Goal: Find specific page/section: Find specific page/section

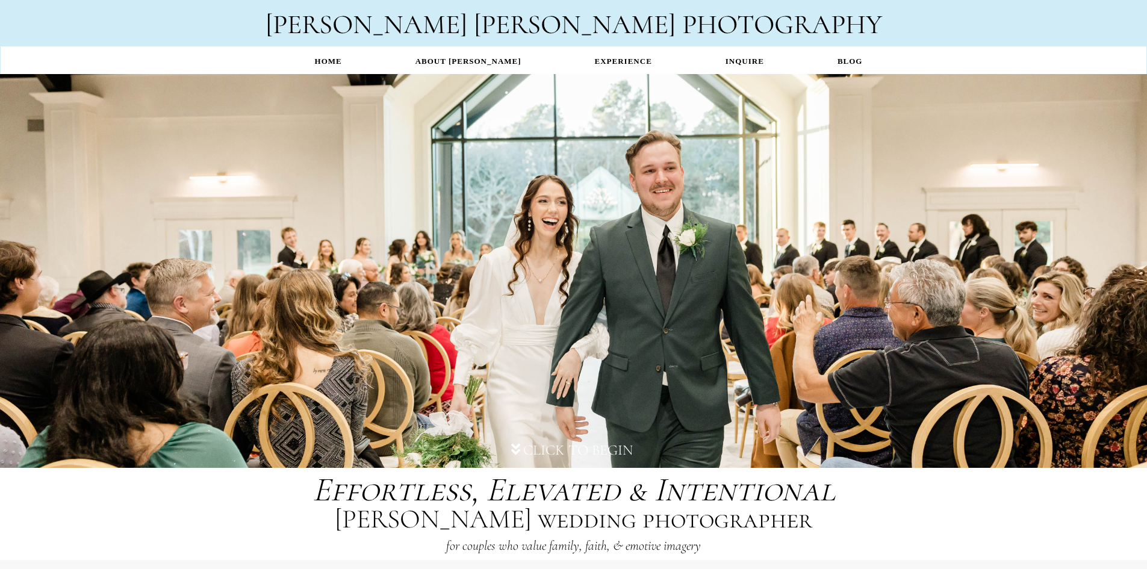
click at [724, 58] on link "INQUIRE" at bounding box center [745, 60] width 112 height 23
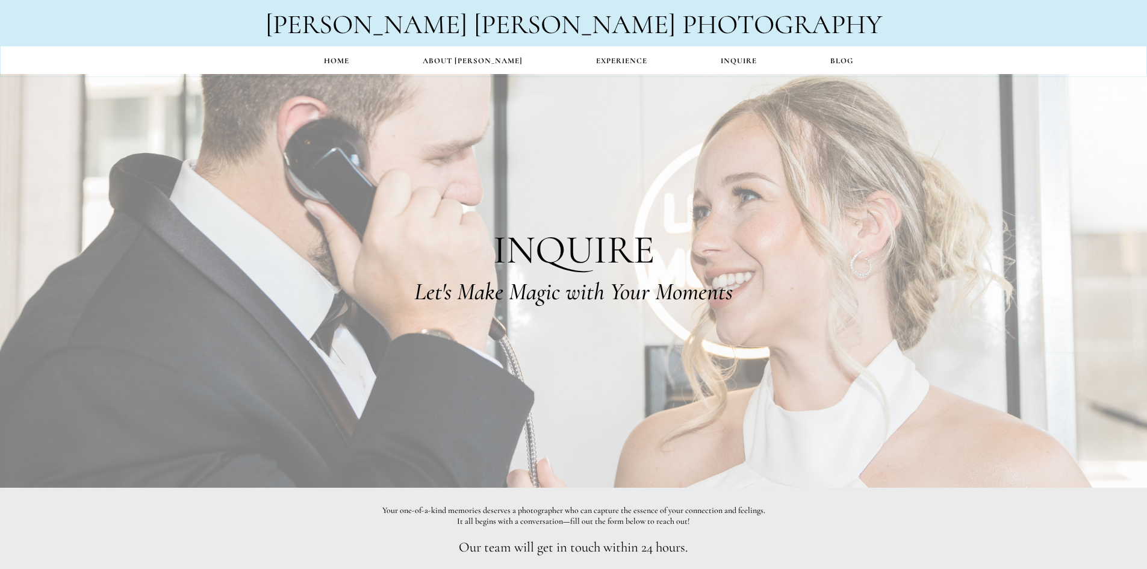
click at [591, 63] on link "EXPERIENCE" at bounding box center [621, 60] width 125 height 23
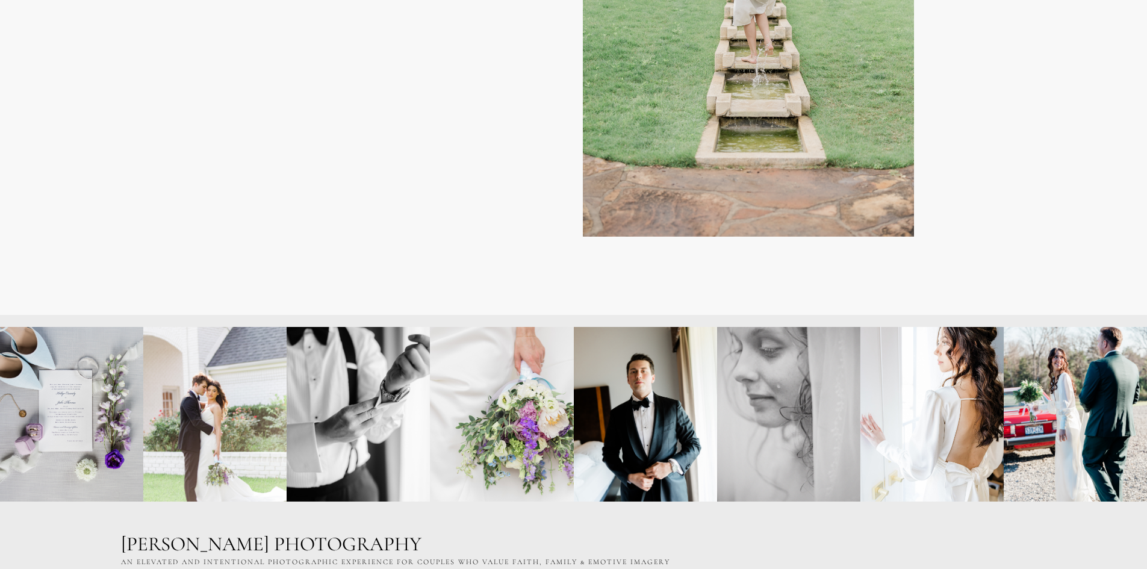
scroll to position [4906, 0]
